Goal: Task Accomplishment & Management: Manage account settings

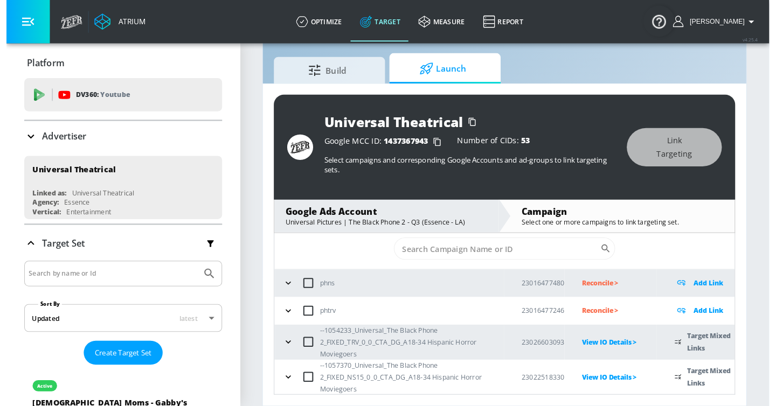
scroll to position [16, 0]
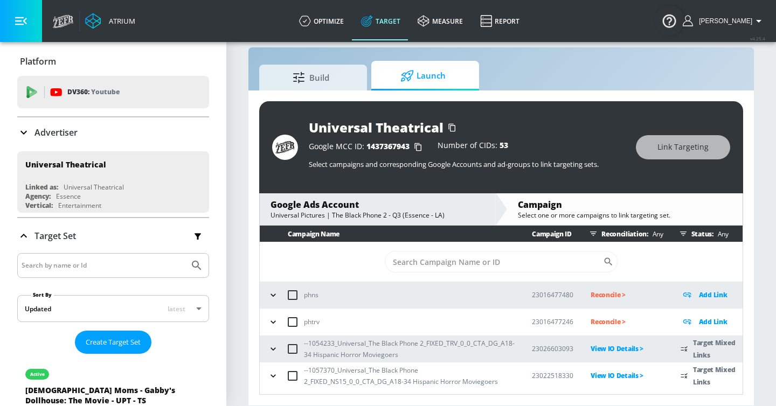
click at [275, 349] on icon "button" at bounding box center [273, 349] width 11 height 11
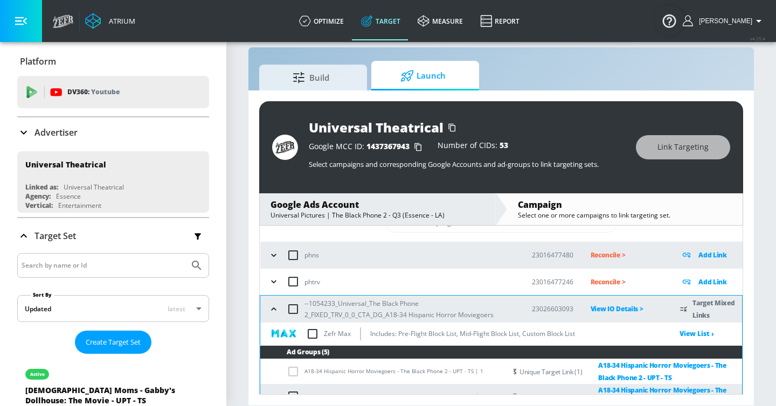
scroll to position [51, 0]
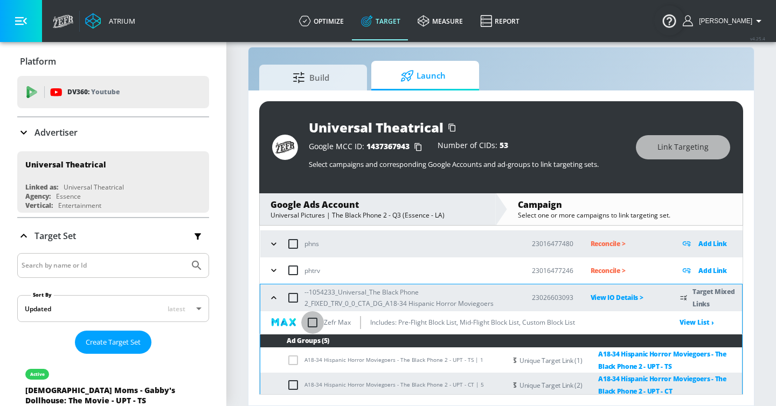
click at [315, 323] on input "checkbox" at bounding box center [312, 323] width 23 height 23
checkbox input "true"
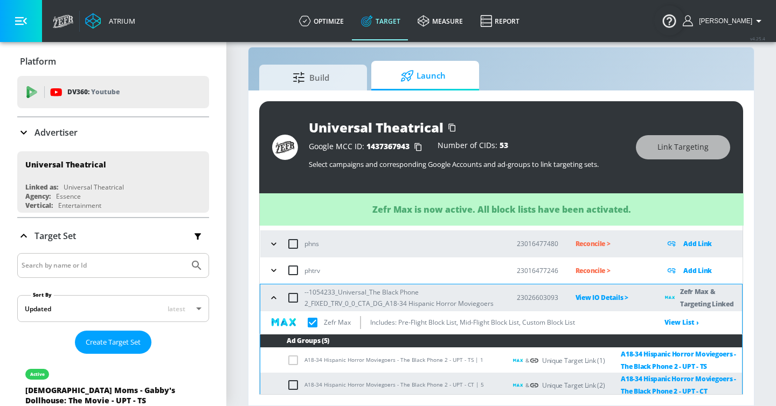
click at [277, 294] on icon "button" at bounding box center [273, 298] width 11 height 11
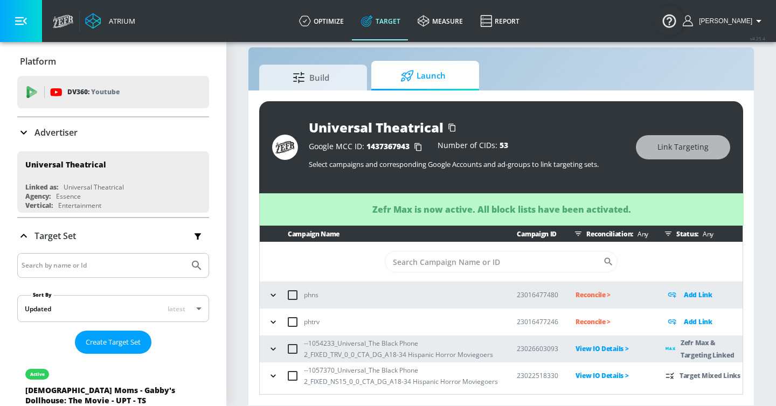
scroll to position [0, 0]
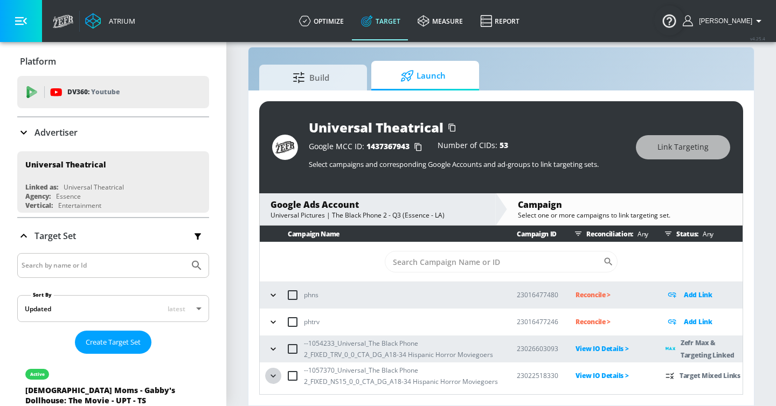
click at [272, 379] on icon "button" at bounding box center [273, 376] width 11 height 11
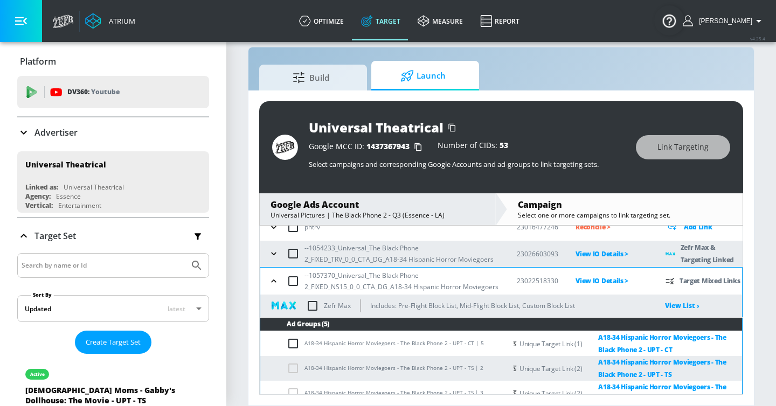
scroll to position [82, 0]
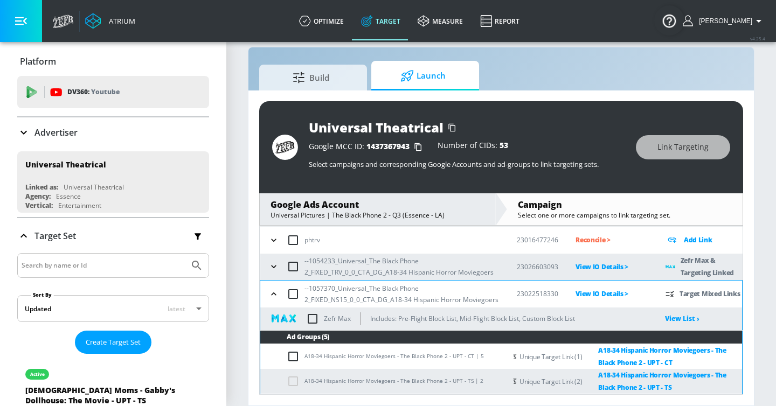
click at [318, 319] on input "checkbox" at bounding box center [312, 319] width 23 height 23
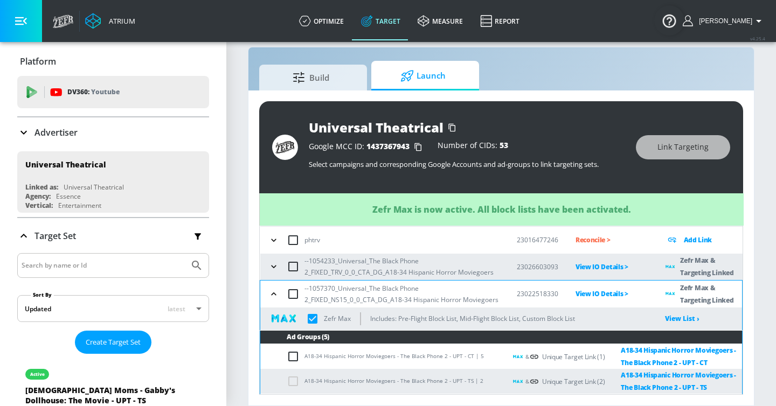
checkbox input "true"
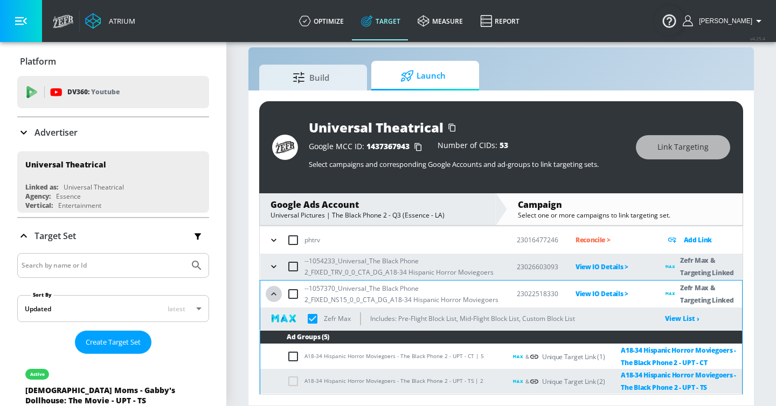
click at [275, 294] on icon "button" at bounding box center [273, 294] width 11 height 11
